Goal: Use online tool/utility: Utilize a website feature to perform a specific function

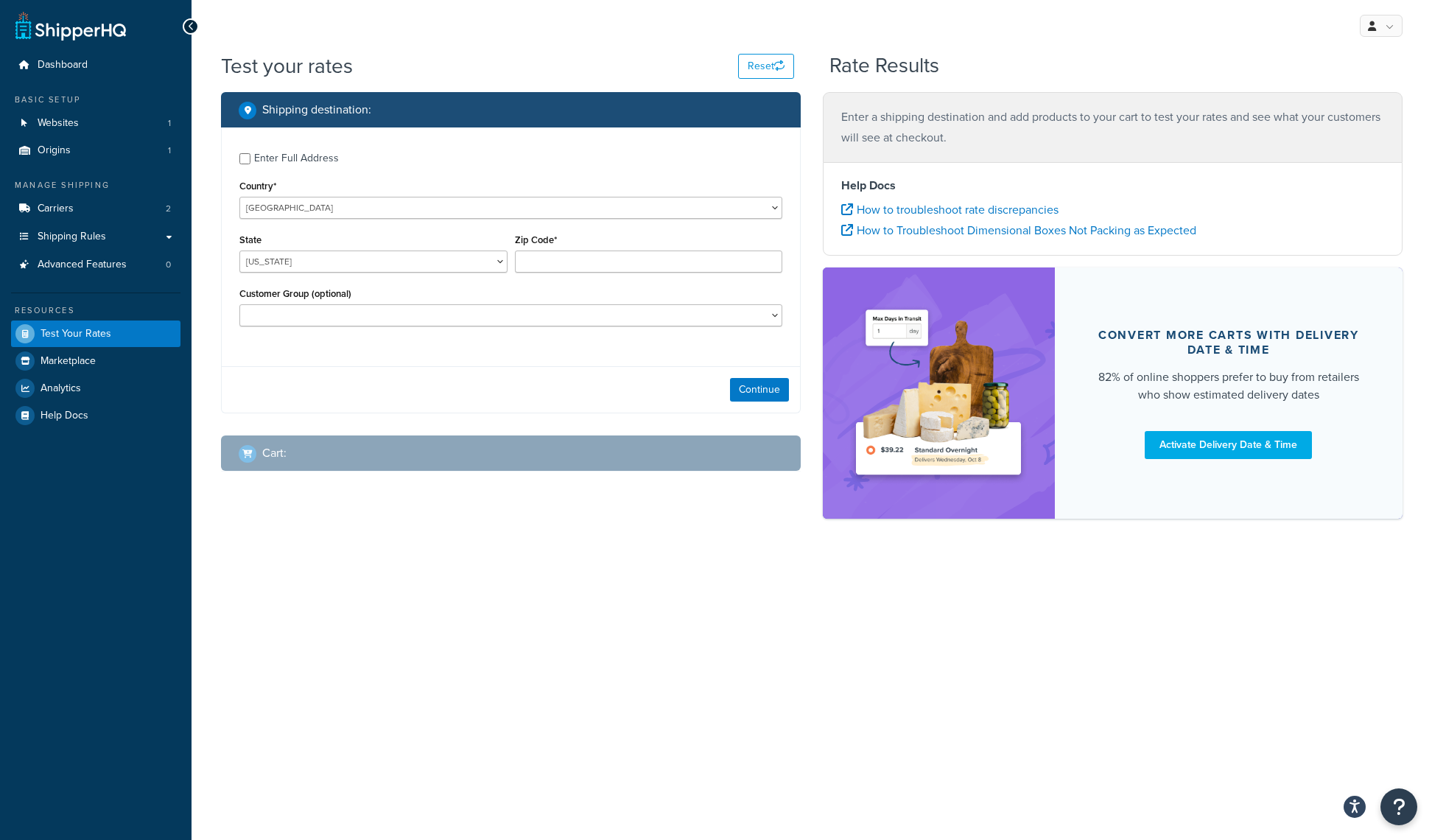
click at [285, 160] on div "Enter Full Address" at bounding box center [296, 158] width 85 height 21
click at [250, 160] on input "Enter Full Address" at bounding box center [245, 159] width 11 height 11
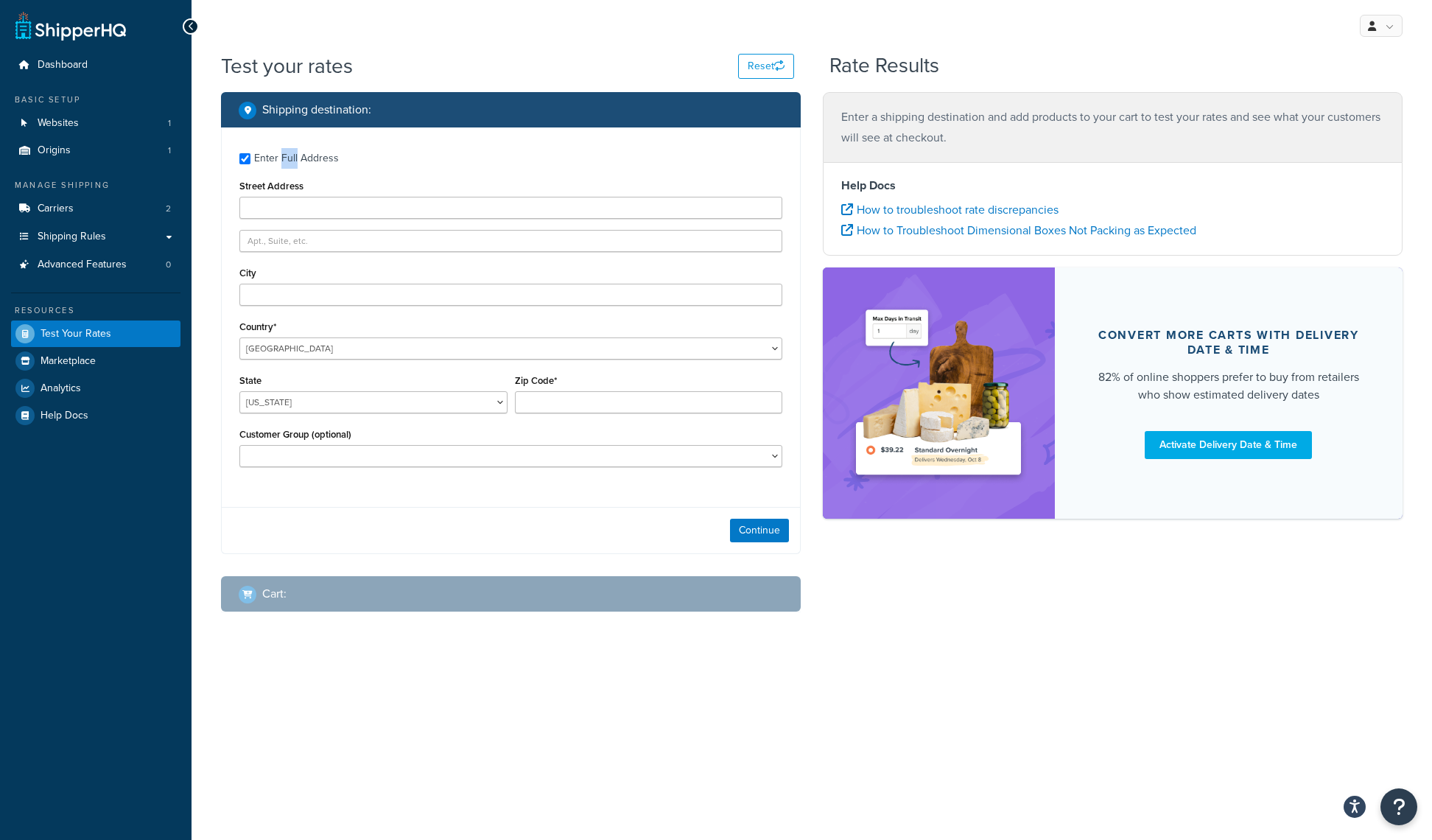
click at [285, 160] on div "Enter Full Address" at bounding box center [296, 158] width 85 height 21
click at [250, 160] on input "Enter Full Address" at bounding box center [245, 159] width 11 height 11
checkbox input "false"
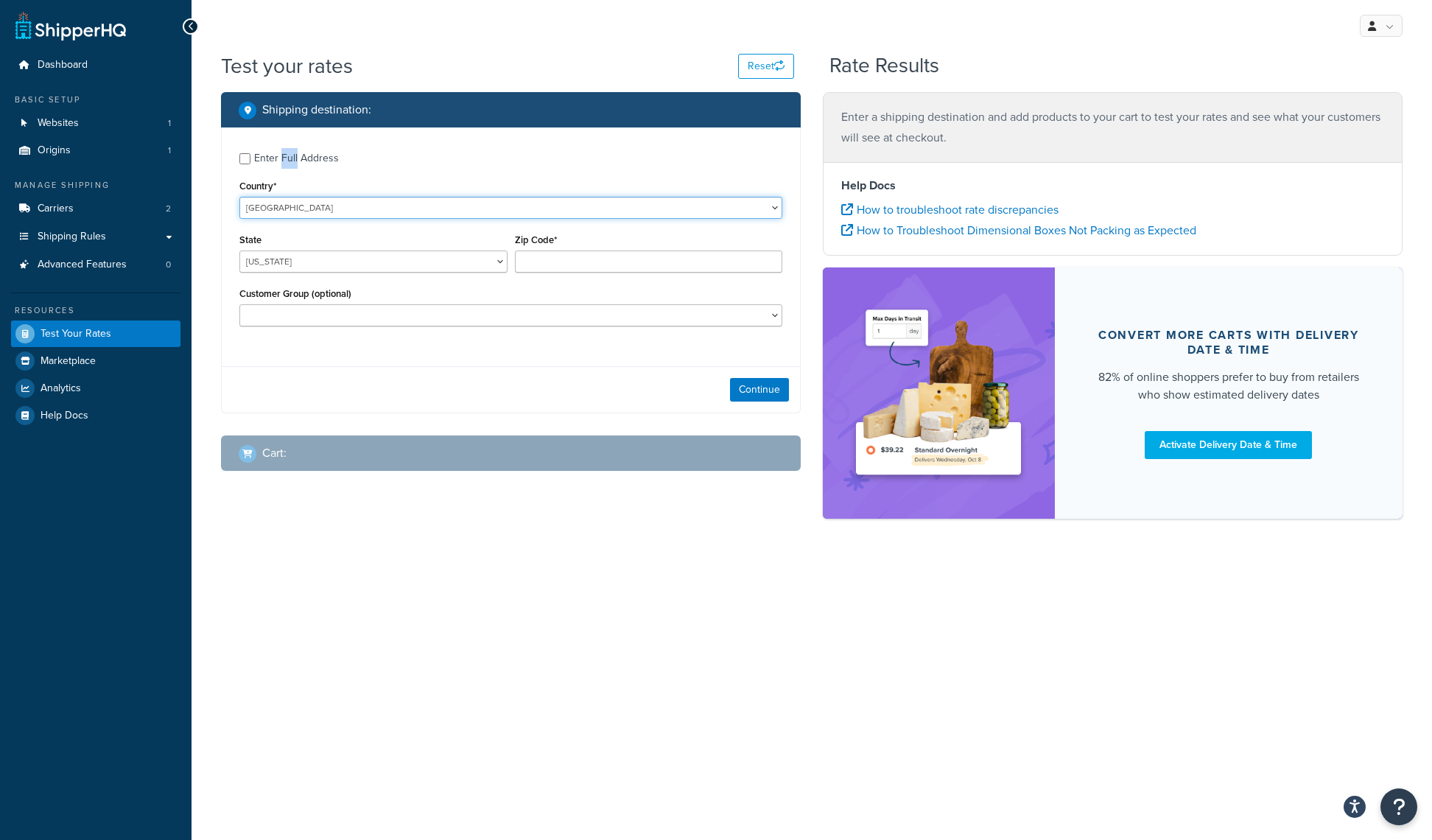
click at [314, 204] on select "United States United Kingdom Afghanistan Åland Islands Albania Algeria American…" at bounding box center [511, 207] width 543 height 22
click at [448, 277] on div "State Alabama Alaska American Samoa Arizona Arkansas Armed Forces Americas Arme…" at bounding box center [374, 257] width 276 height 54
click at [445, 265] on select "Alabama Alaska American Samoa Arizona Arkansas Armed Forces Americas Armed Forc…" at bounding box center [374, 261] width 268 height 22
select select "NJ"
click at [675, 249] on div "Zip Code*" at bounding box center [649, 251] width 268 height 43
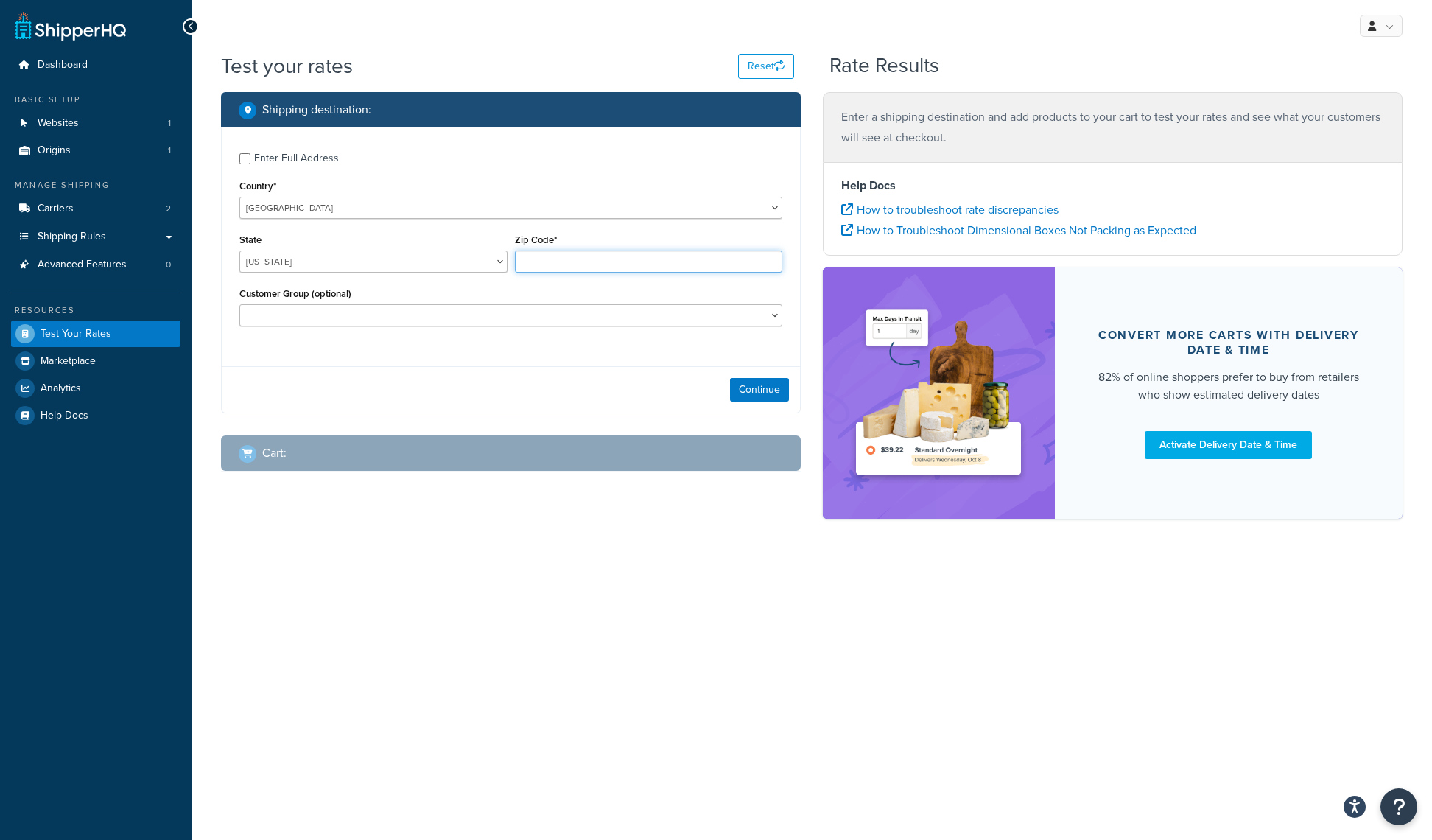
click at [697, 261] on input "Zip Code*" at bounding box center [649, 261] width 268 height 22
type input "07062"
click at [475, 302] on div "Customer Group (optional) Retail Wholesale" at bounding box center [511, 305] width 543 height 43
click at [500, 317] on select "Retail Wholesale" at bounding box center [511, 315] width 543 height 22
click at [773, 392] on button "Continue" at bounding box center [760, 390] width 59 height 24
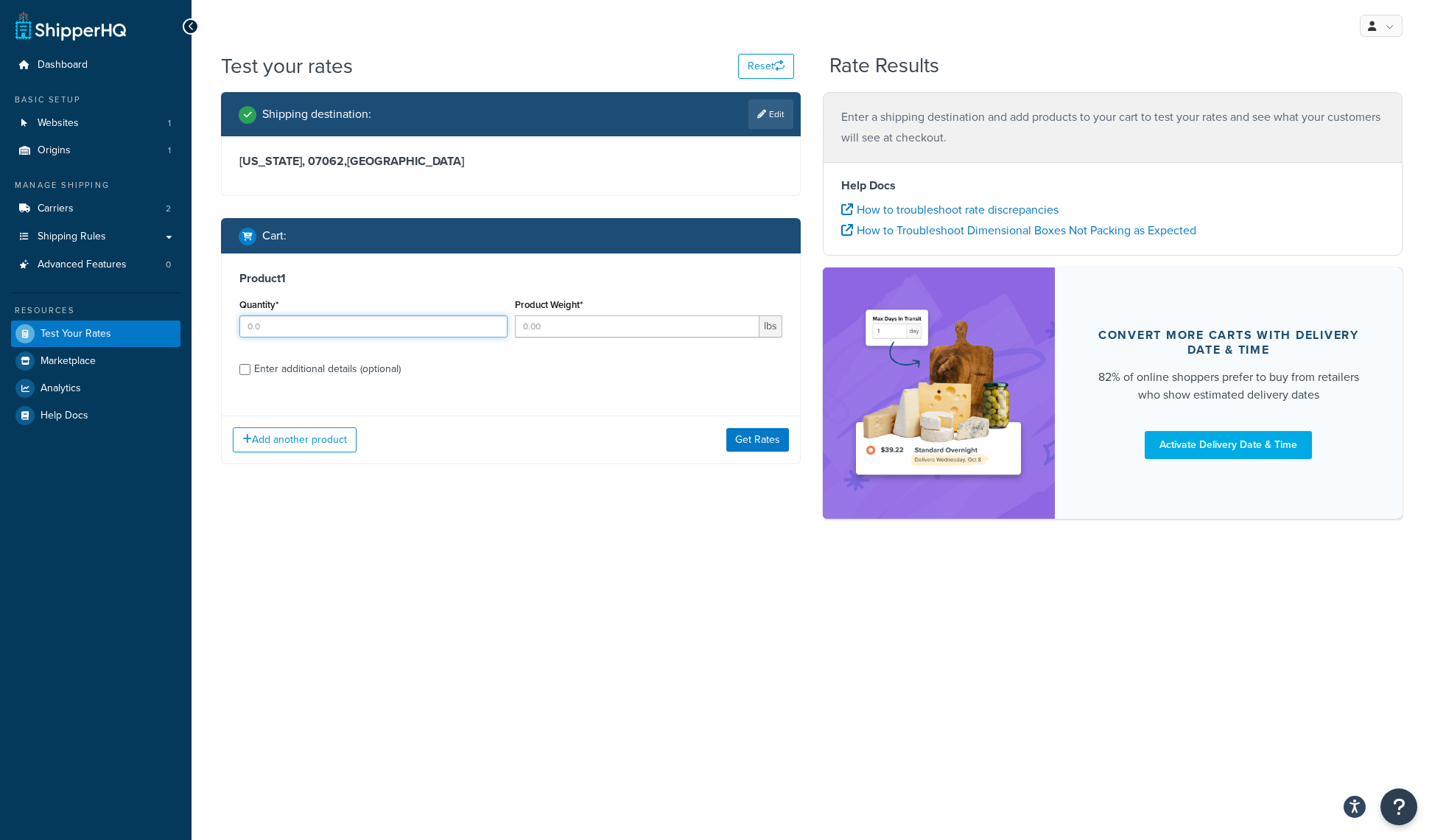
click at [369, 330] on input "Quantity*" at bounding box center [374, 326] width 268 height 22
type input "1"
click at [543, 326] on input "Product Weight*" at bounding box center [637, 326] width 246 height 22
type input "45"
click at [368, 368] on div "Enter additional details (optional)" at bounding box center [327, 369] width 147 height 21
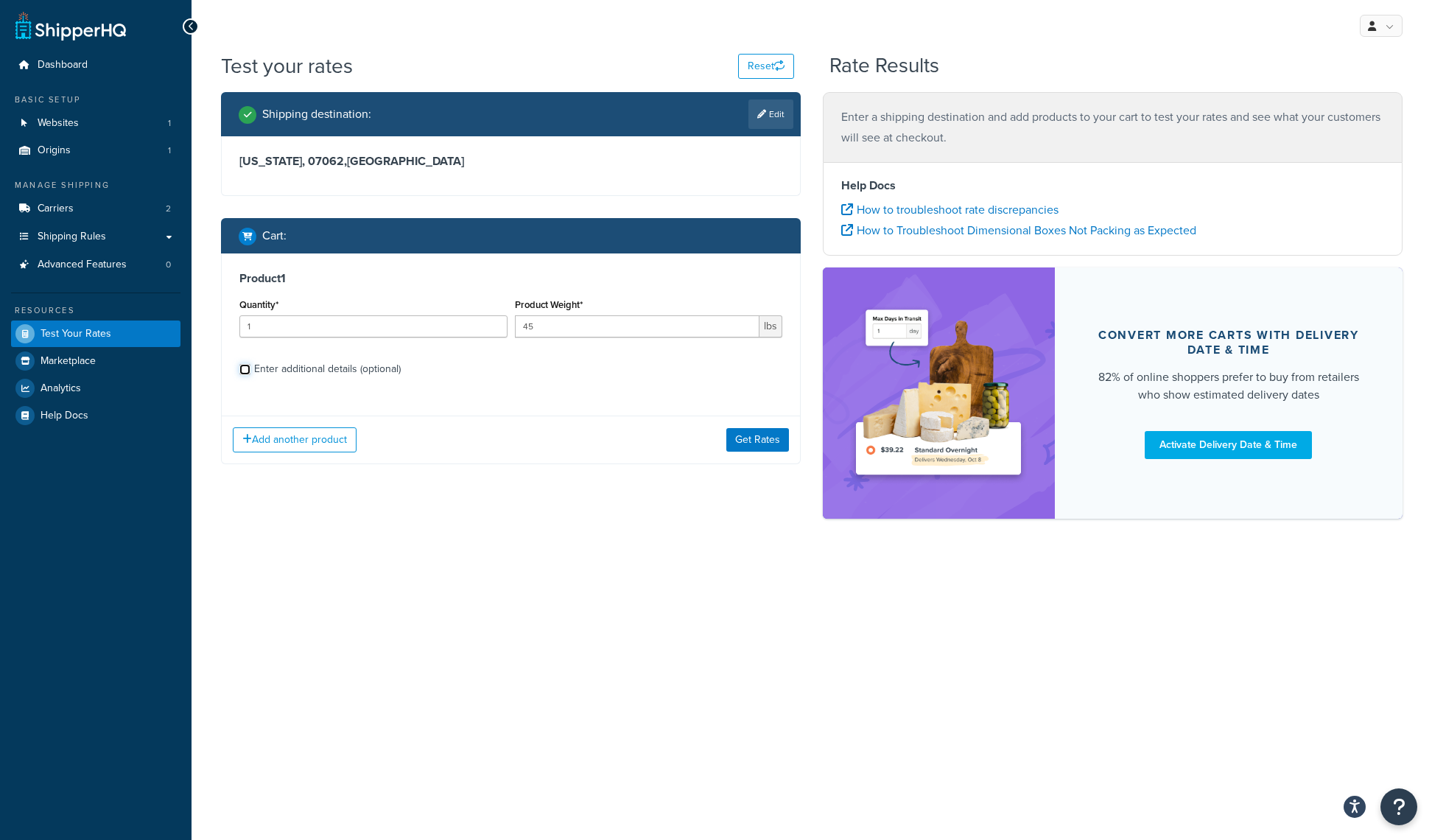
click at [250, 368] on input "Enter additional details (optional)" at bounding box center [245, 370] width 11 height 11
checkbox input "true"
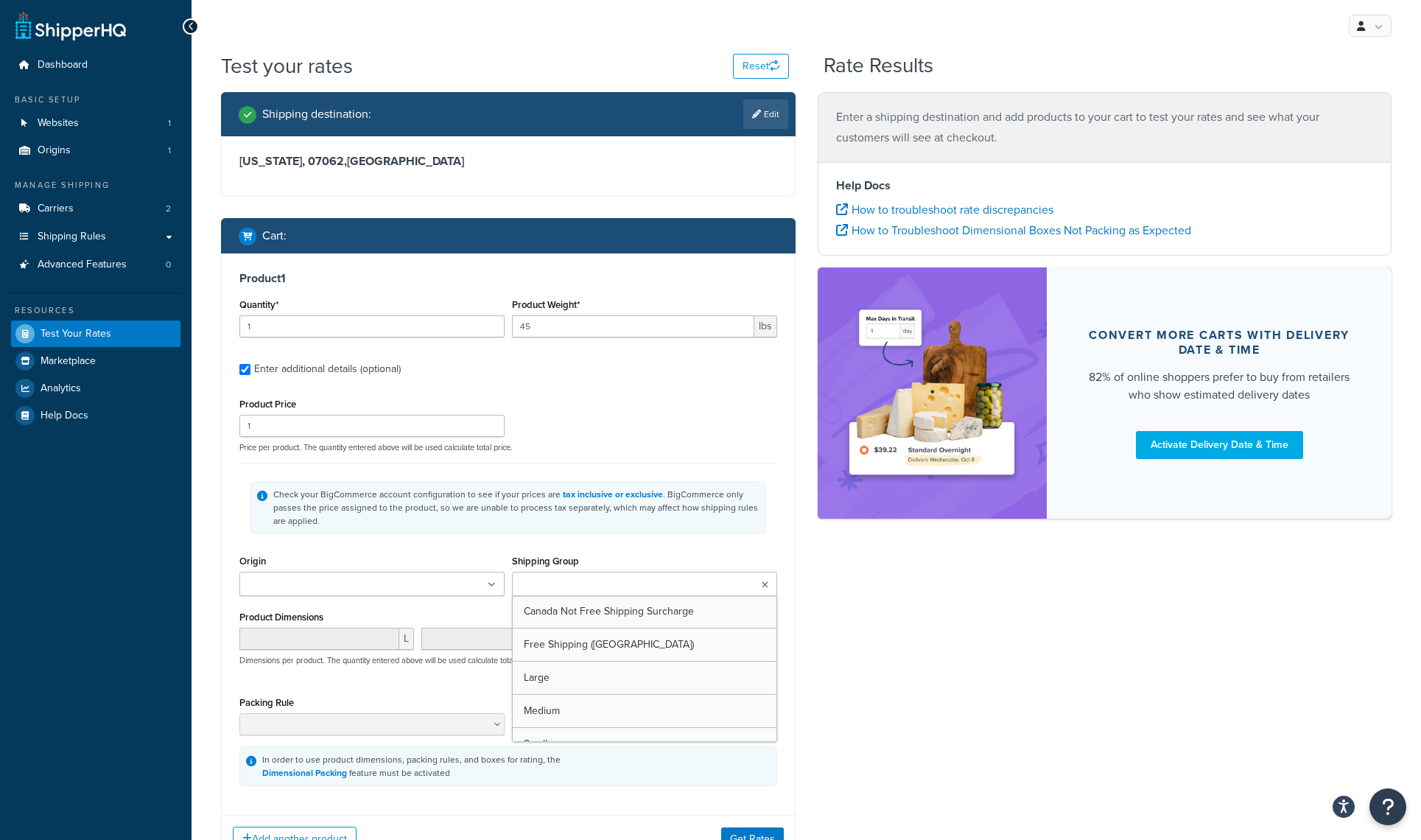
click at [563, 589] on input "Shipping Group" at bounding box center [582, 585] width 131 height 16
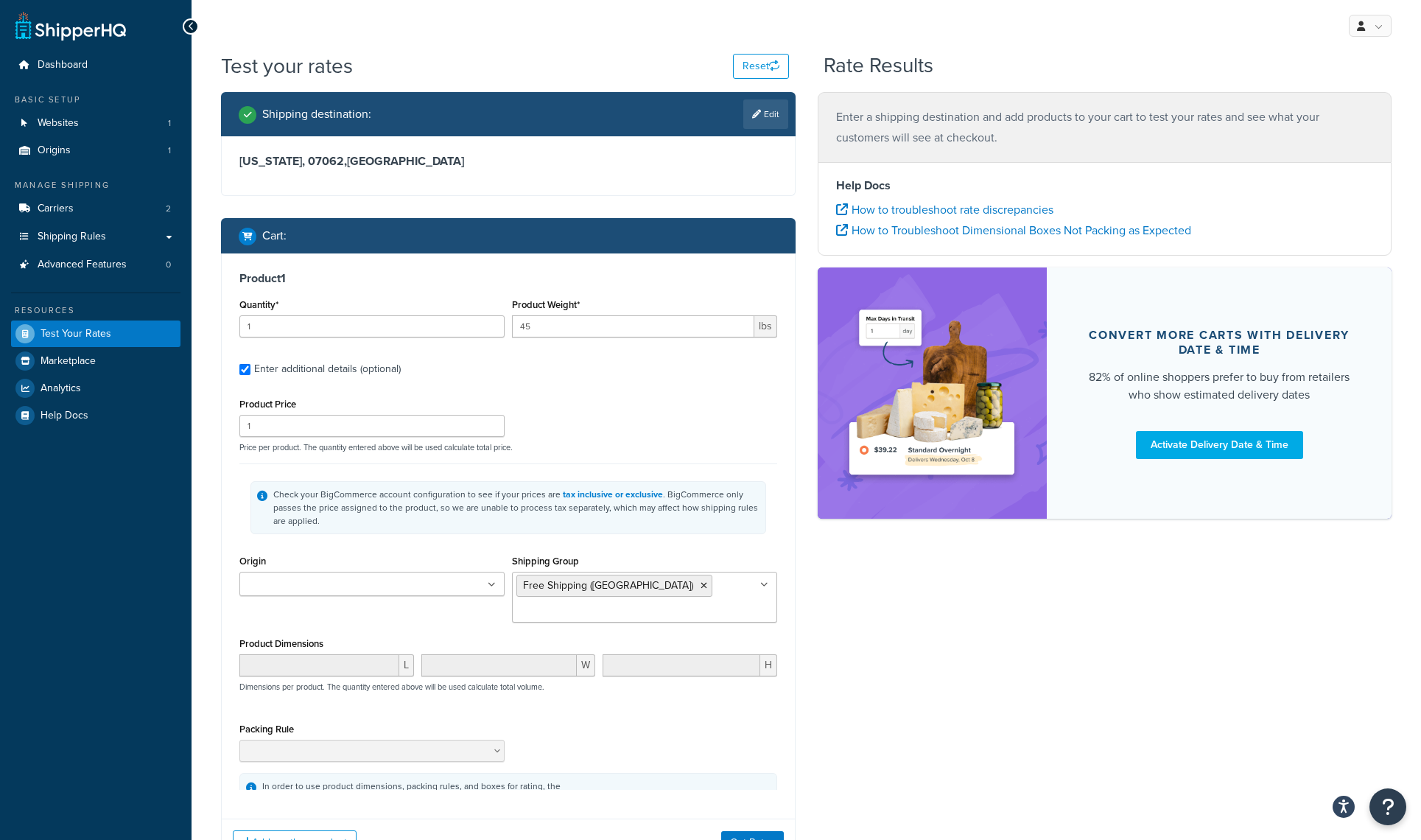
click at [677, 420] on div "Product Price 1 Price per product. The quantity entered above will be used calc…" at bounding box center [508, 424] width 545 height 58
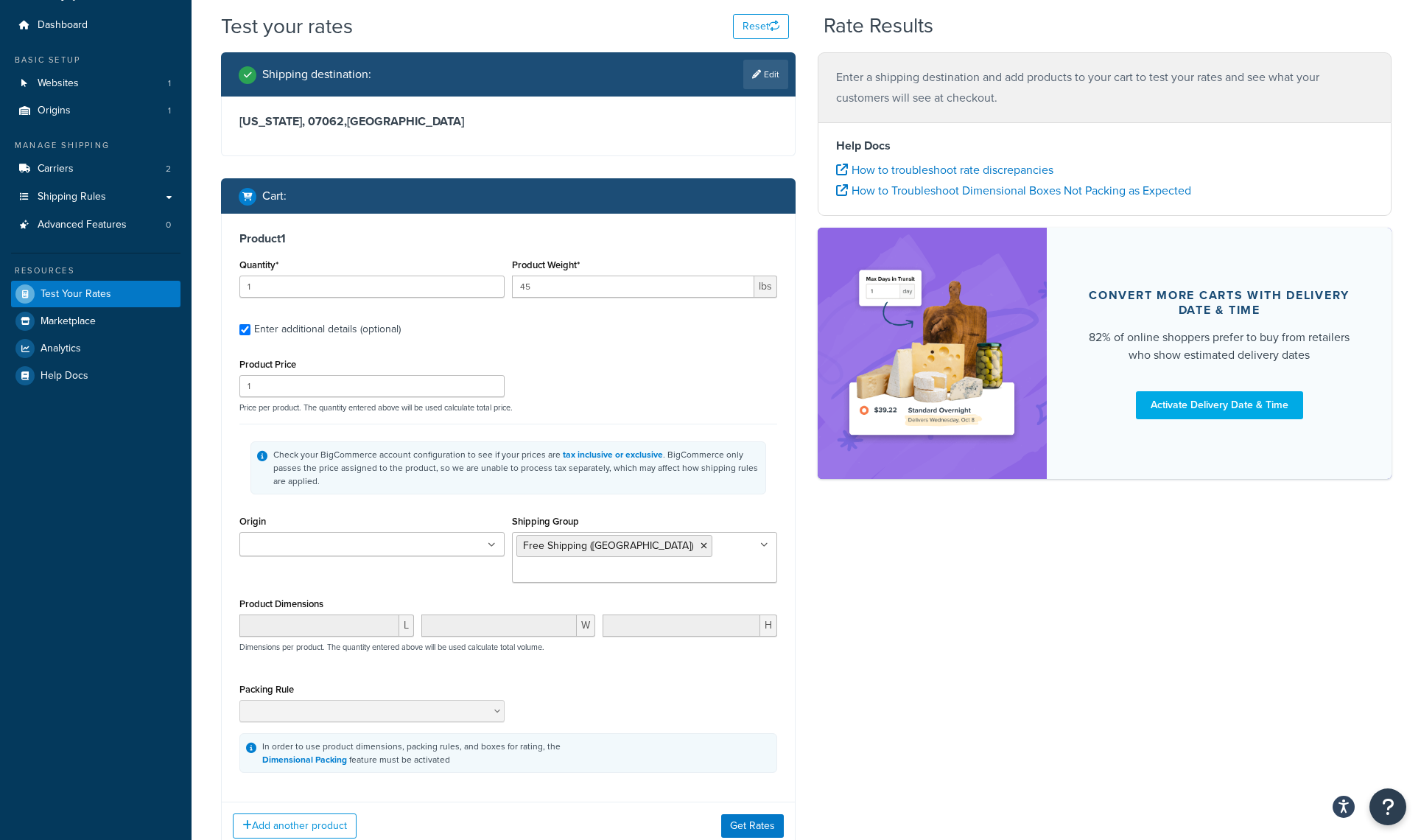
scroll to position [123, 0]
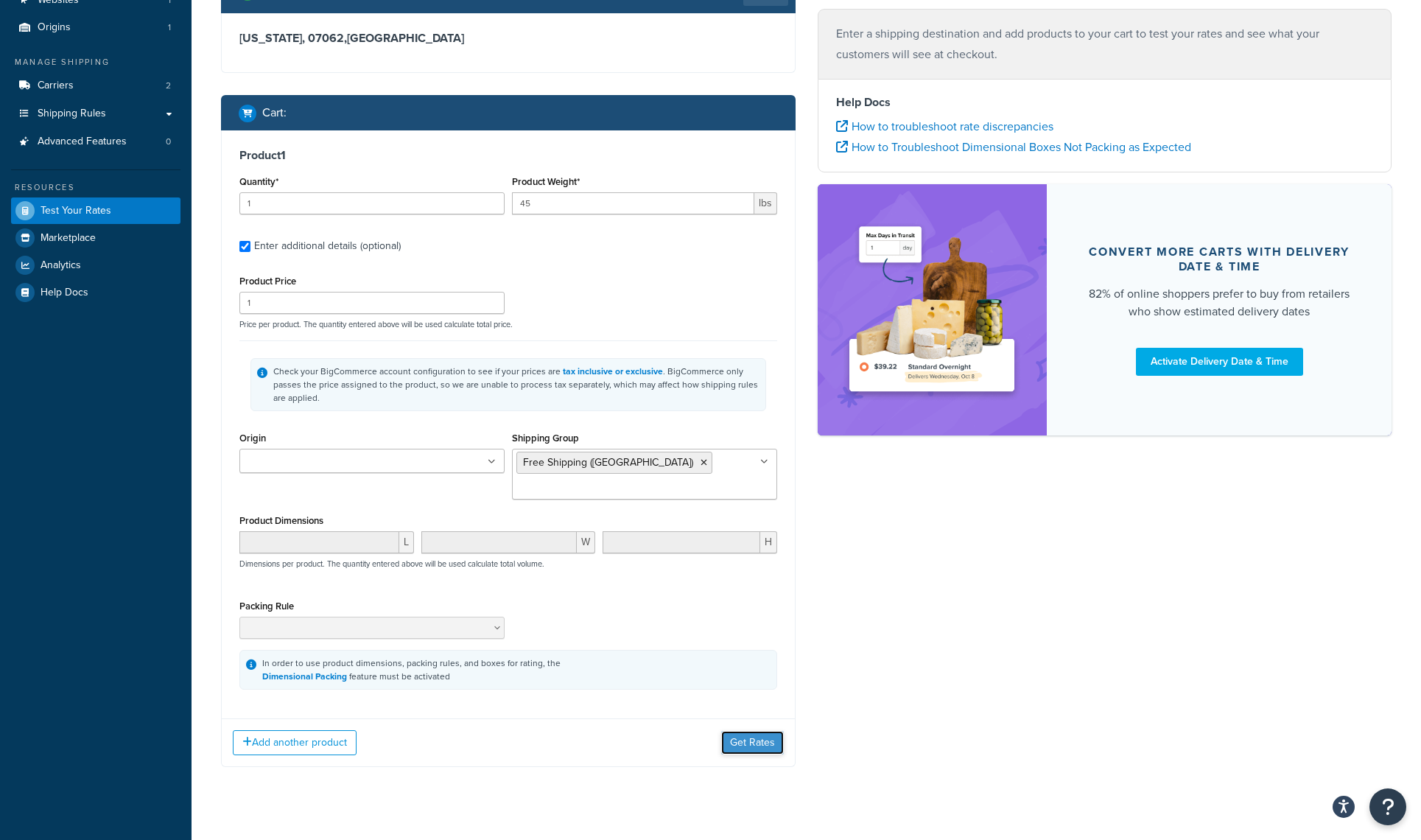
click at [764, 730] on button "Get Rates" at bounding box center [753, 742] width 63 height 24
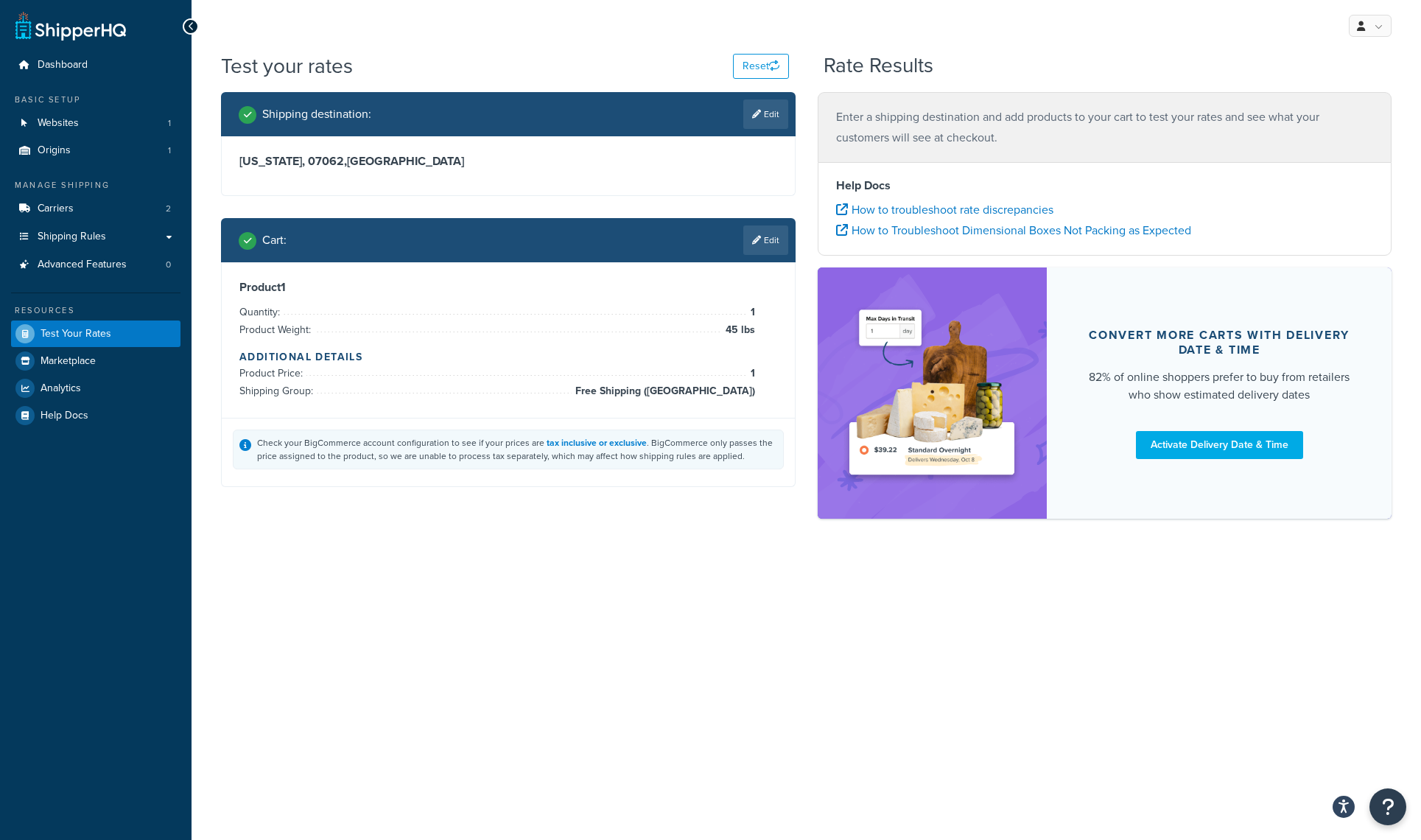
scroll to position [0, 0]
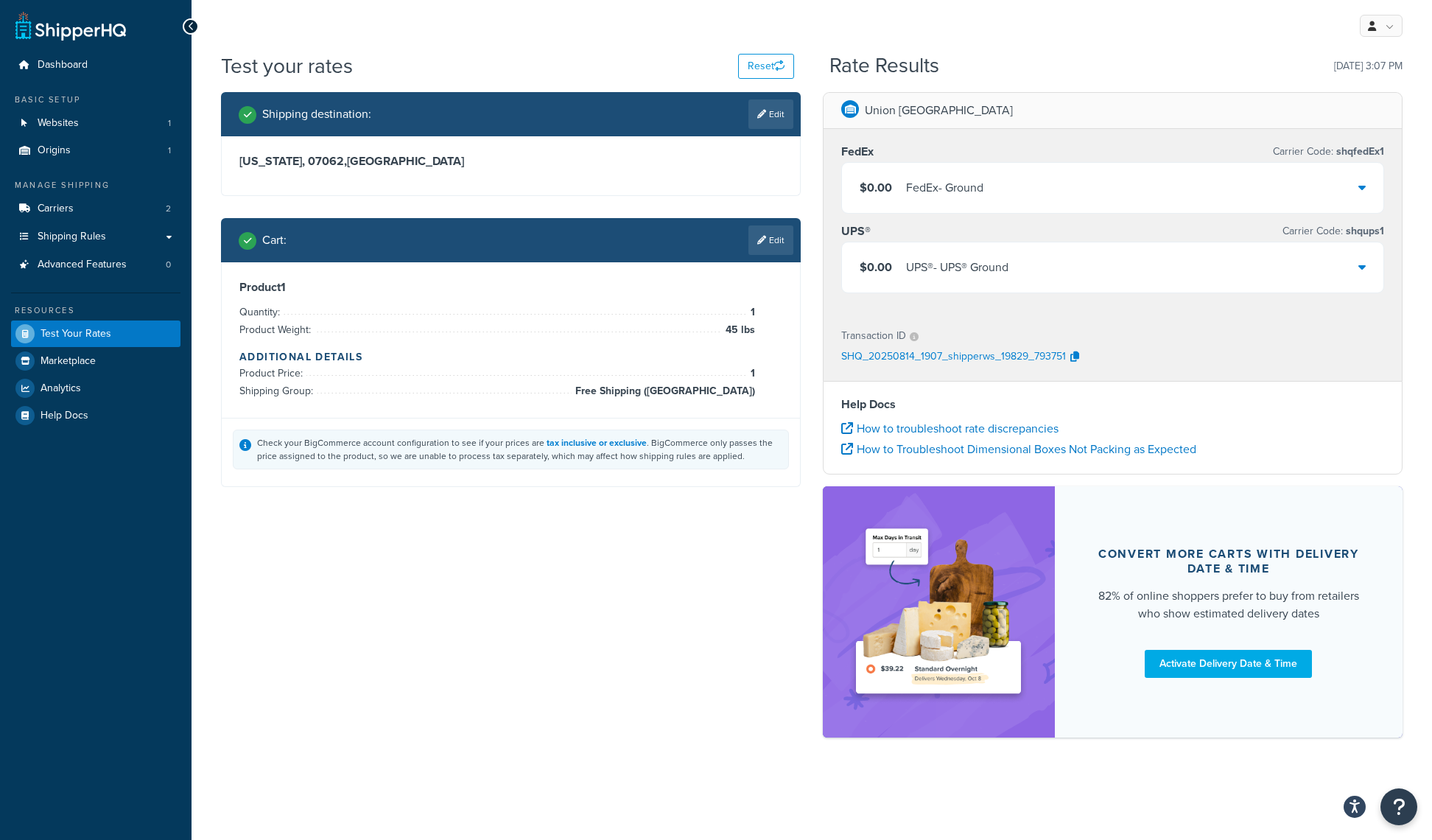
click at [1147, 271] on div "$0.00 UPS® - UPS® Ground" at bounding box center [1112, 267] width 542 height 50
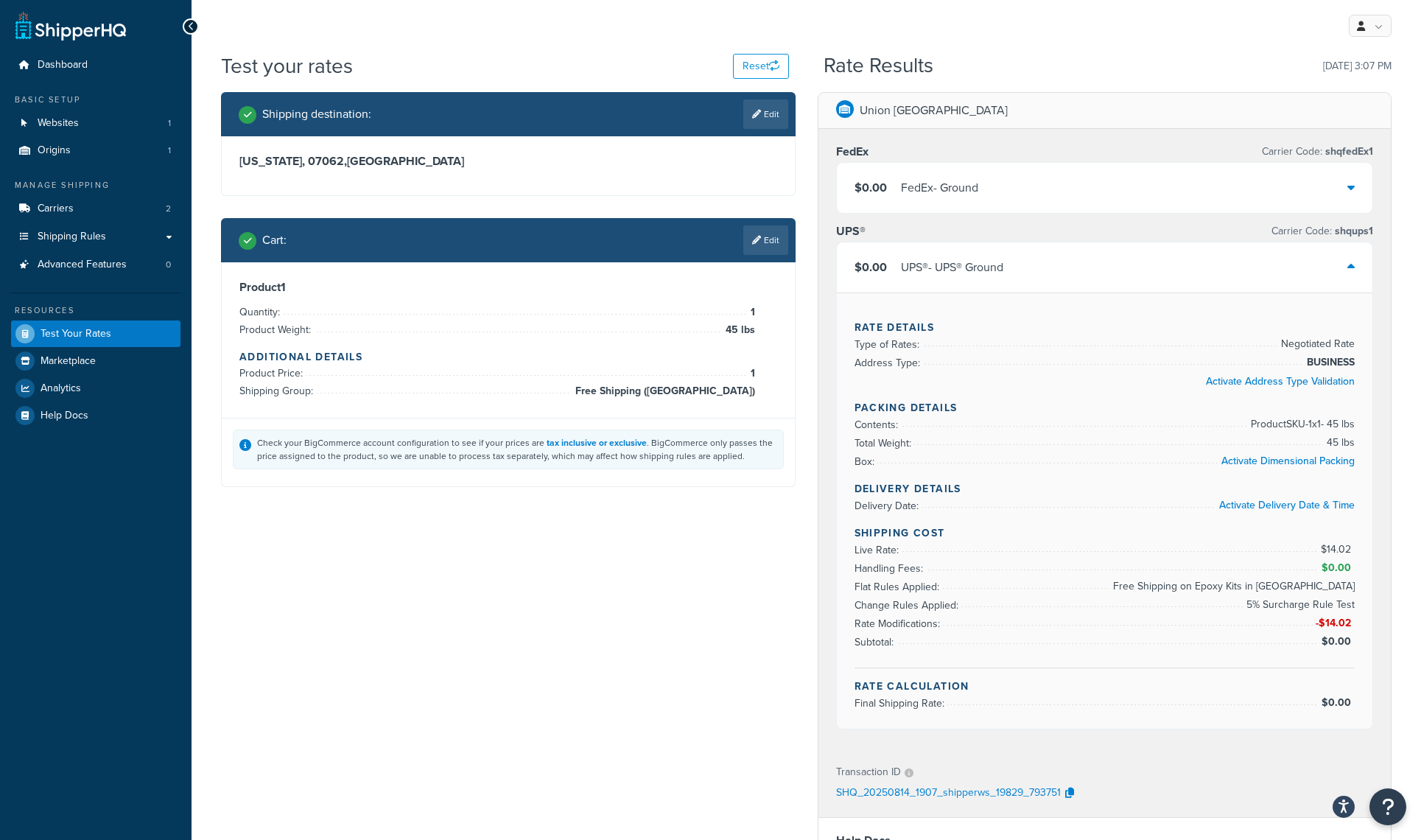
click at [1112, 177] on div "$0.00 FedEx - Ground" at bounding box center [1105, 187] width 536 height 50
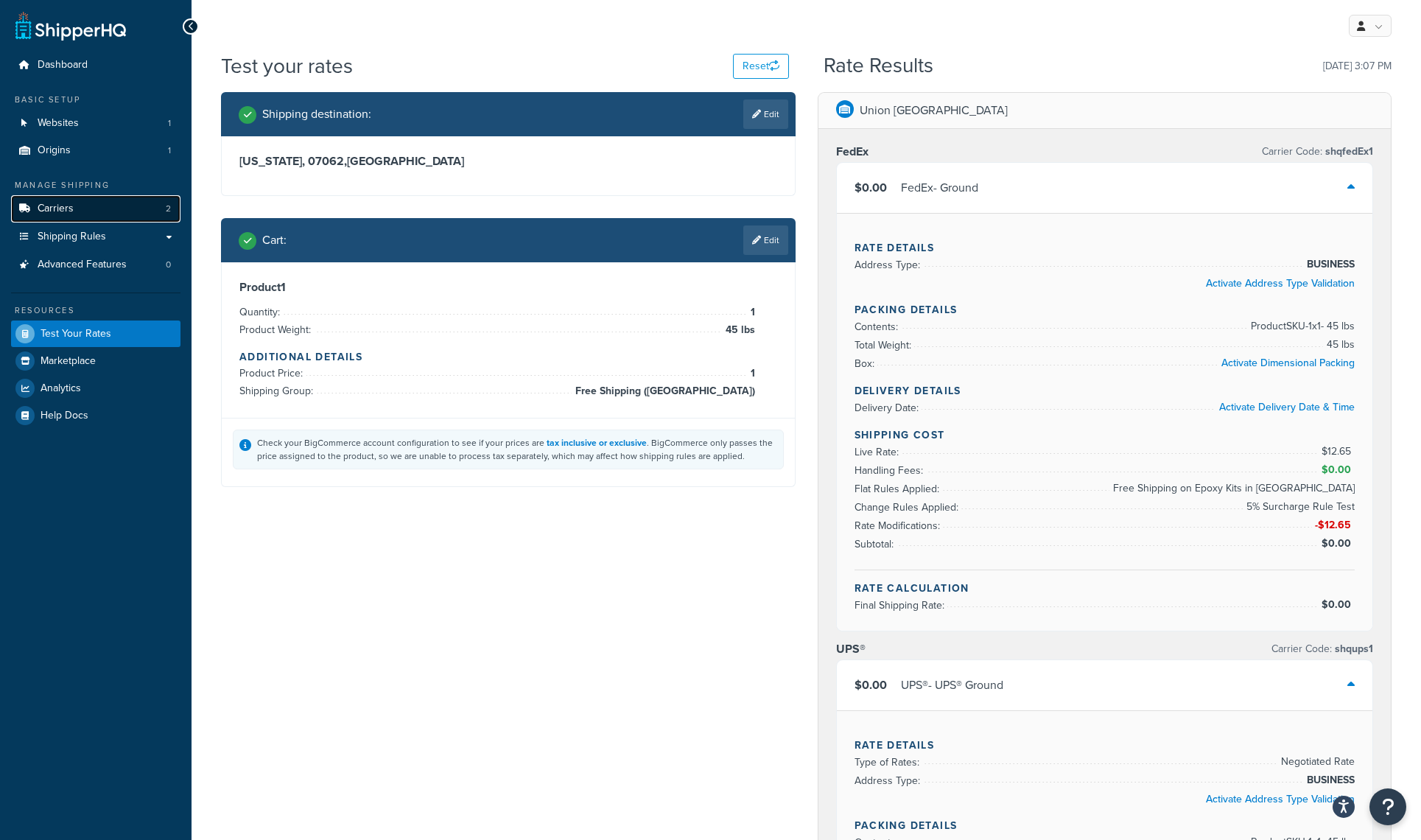
click at [68, 204] on span "Carriers" at bounding box center [56, 209] width 37 height 13
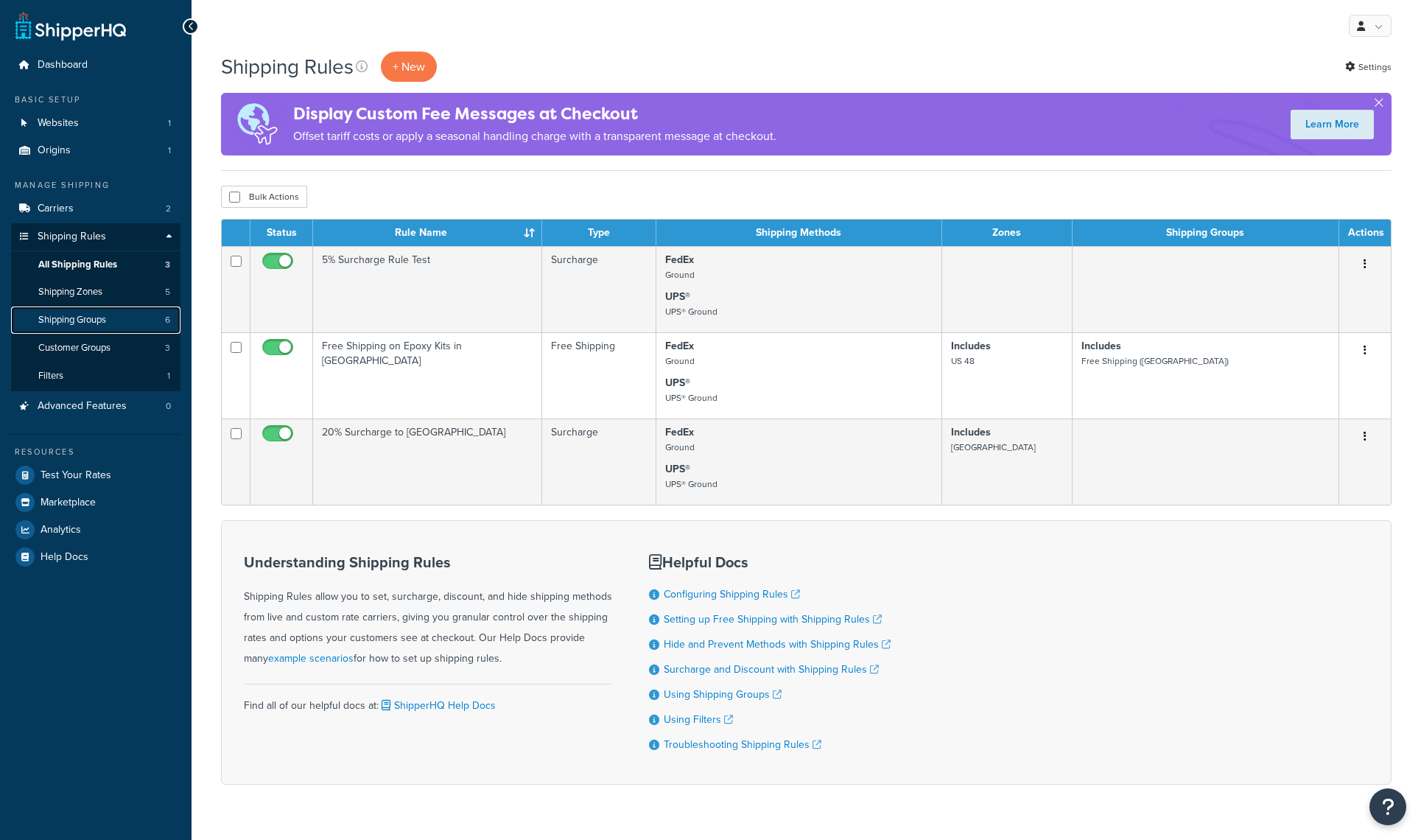
click at [93, 319] on span "Shipping Groups" at bounding box center [72, 320] width 68 height 13
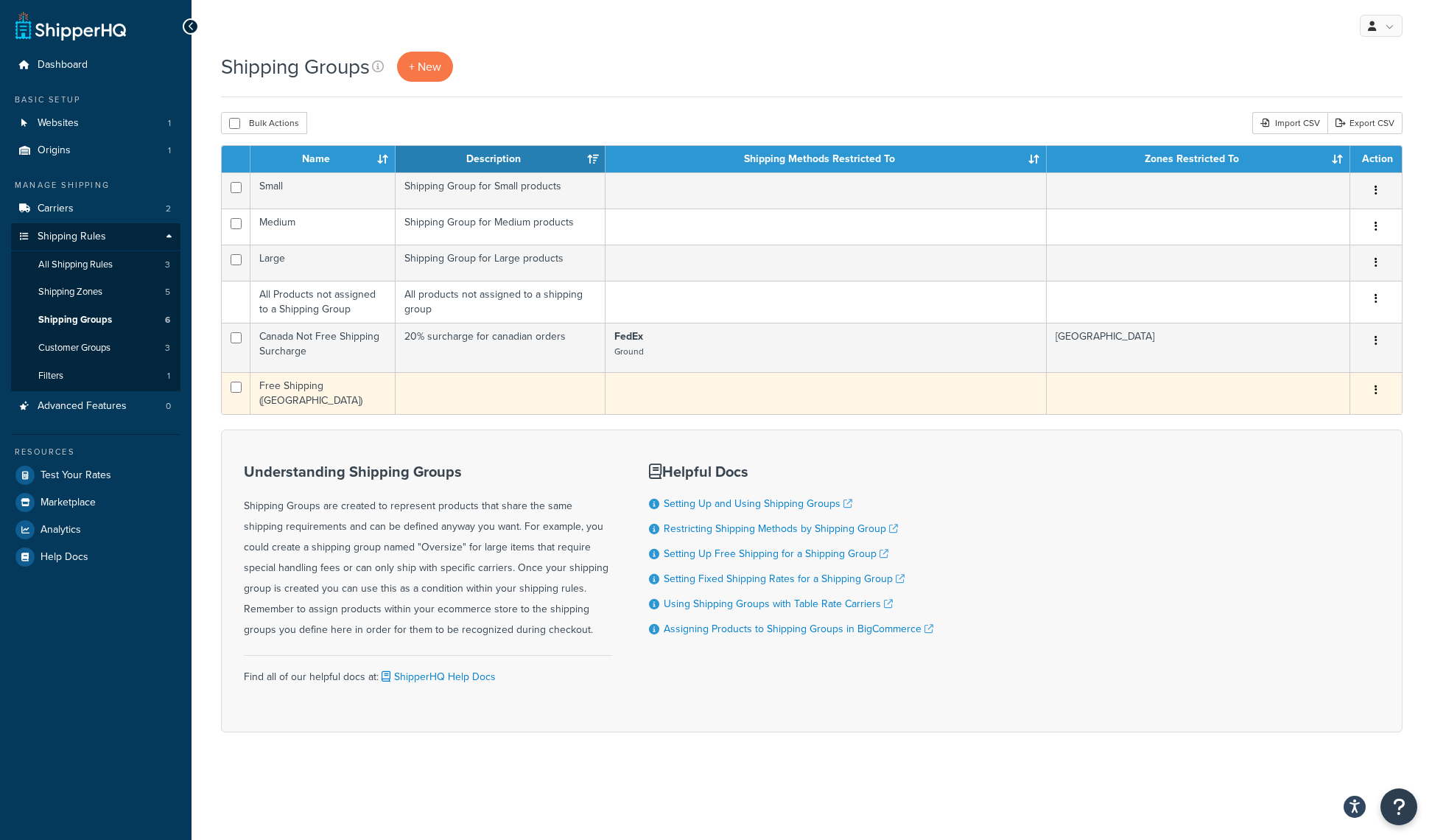
click at [329, 384] on td "Free Shipping ([GEOGRAPHIC_DATA])" at bounding box center [322, 393] width 145 height 42
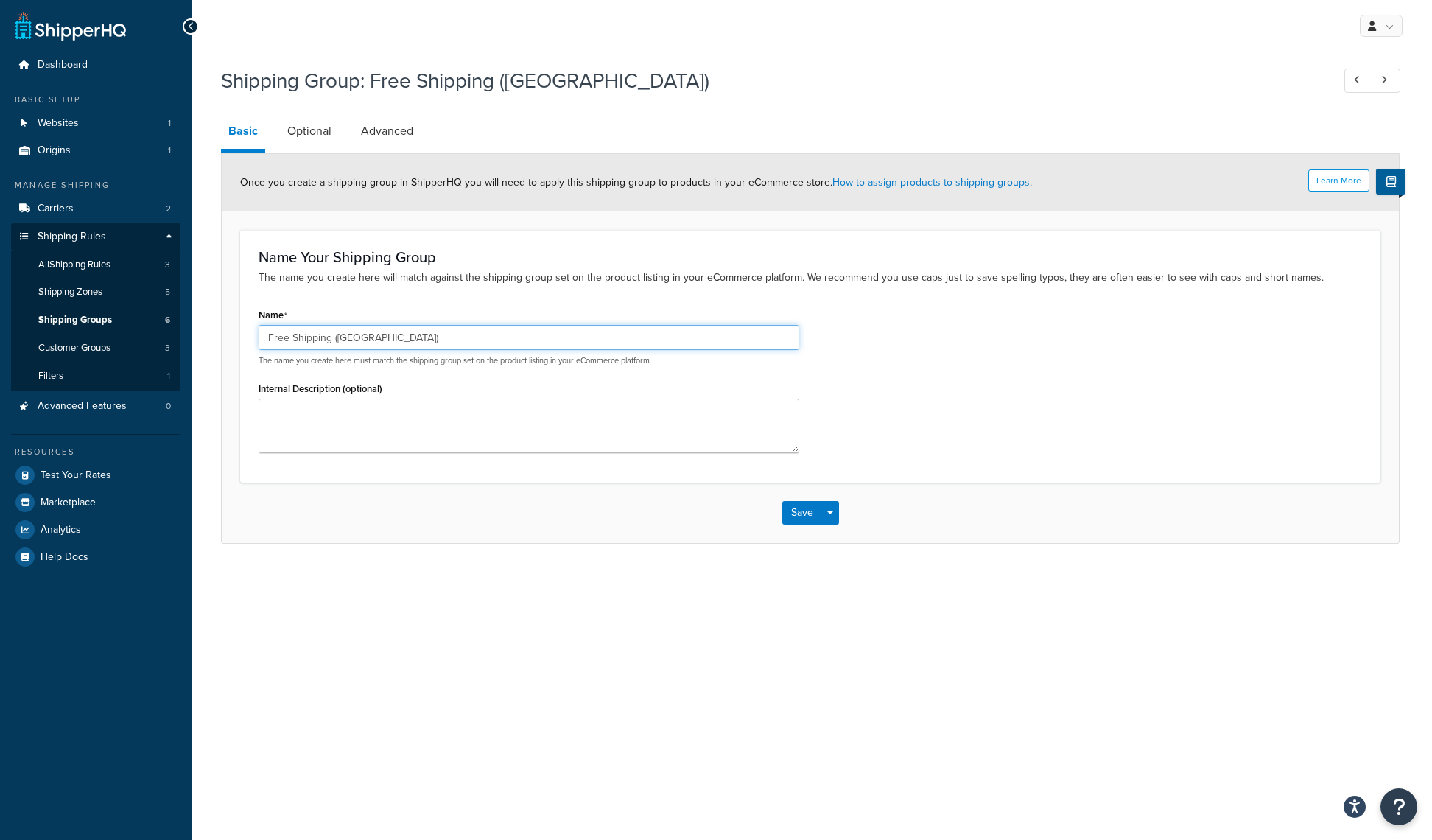
click at [350, 335] on input "Free Shipping ([GEOGRAPHIC_DATA])" at bounding box center [529, 337] width 541 height 25
